Goal: Find specific page/section: Find specific page/section

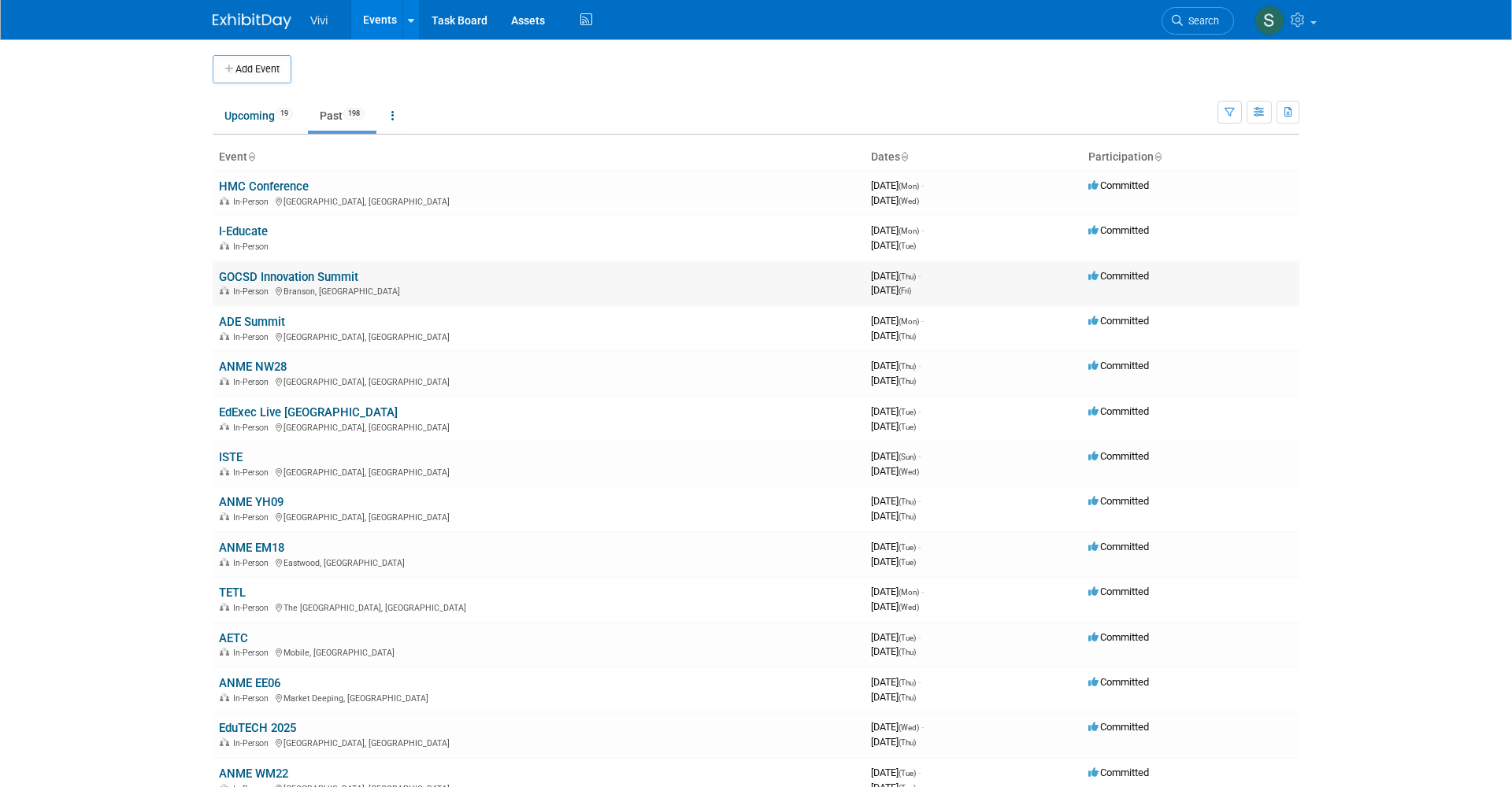
click at [270, 270] on link "GOCSD Innovation Summit" at bounding box center [289, 277] width 139 height 14
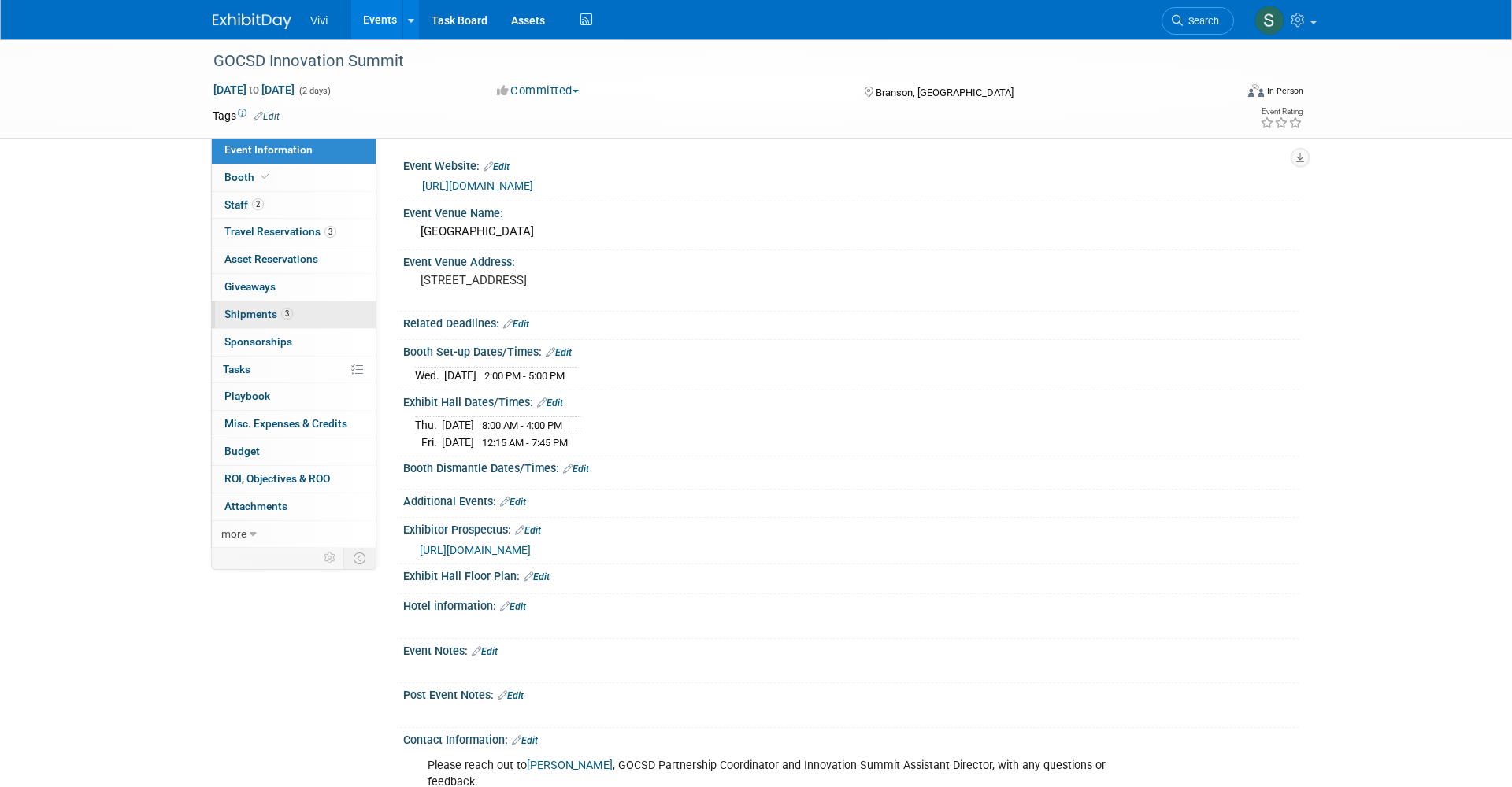
click at [257, 308] on span "Shipments 3" at bounding box center [259, 314] width 69 height 13
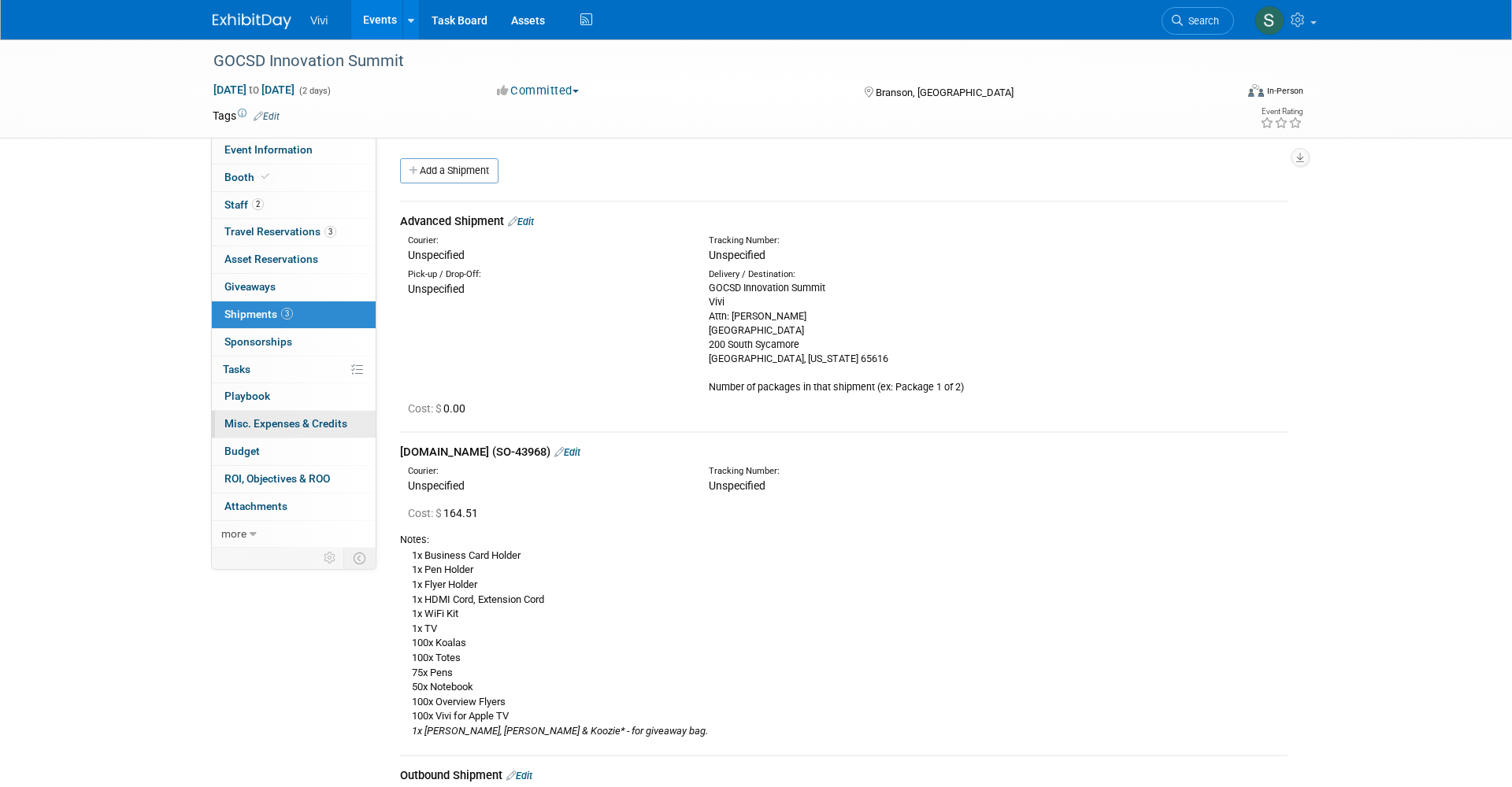
click at [264, 424] on link "0 Misc. Expenses & Credits 0" at bounding box center [294, 424] width 164 height 27
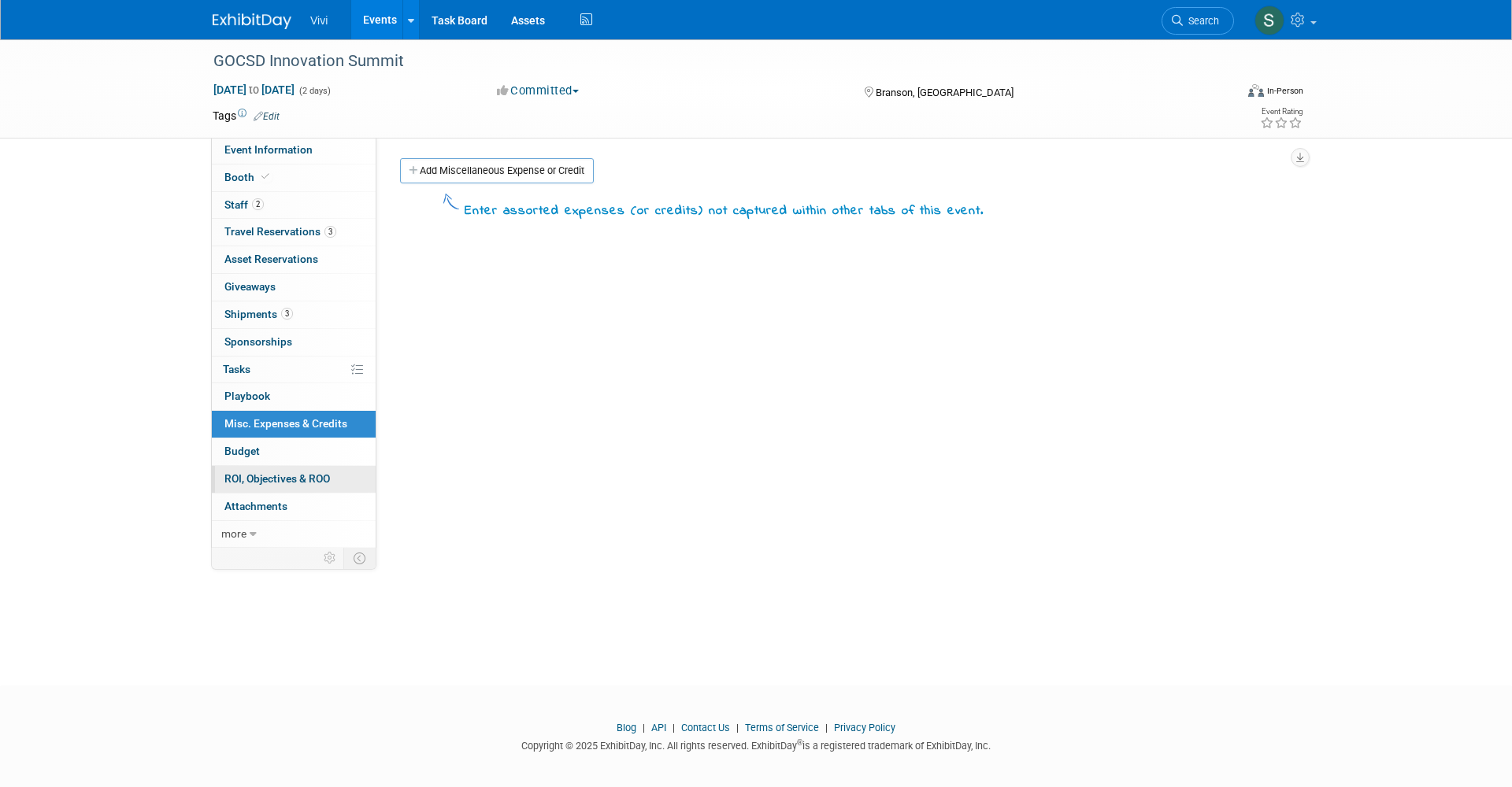
click at [266, 474] on span "ROI, Objectives & ROO 0" at bounding box center [278, 479] width 106 height 13
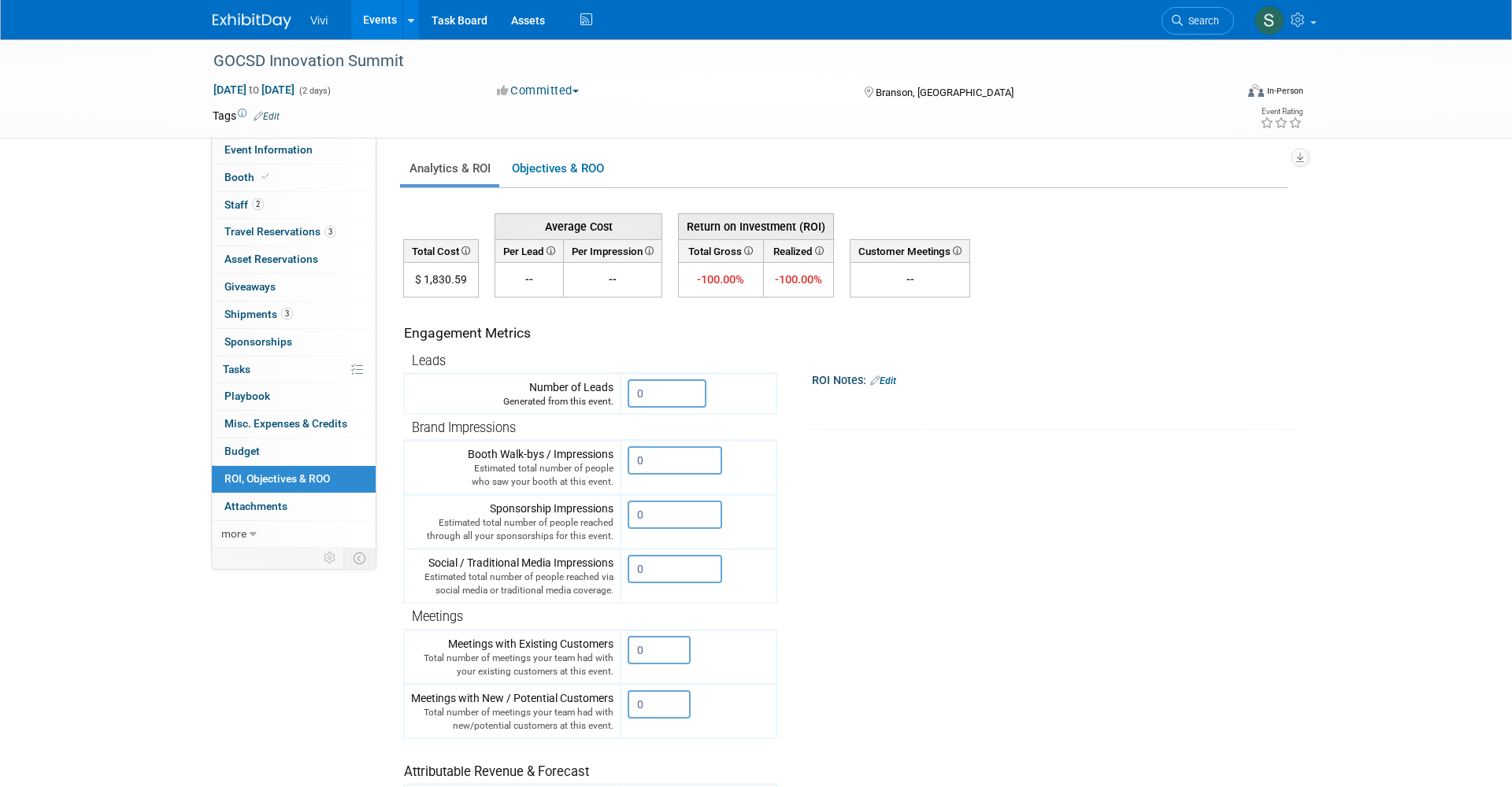
drag, startPoint x: 426, startPoint y: 279, endPoint x: 468, endPoint y: 279, distance: 42.0
click at [468, 279] on td "$ 1,830.59" at bounding box center [441, 280] width 75 height 34
copy td "1,830.59"
